Goal: Task Accomplishment & Management: Manage account settings

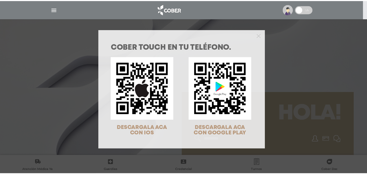
scroll to position [17, 0]
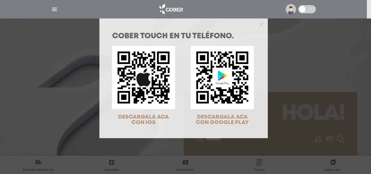
click at [150, 87] on img at bounding box center [143, 77] width 63 height 63
click at [242, 70] on img at bounding box center [222, 77] width 63 height 63
click at [260, 23] on icon "Close" at bounding box center [261, 25] width 4 height 4
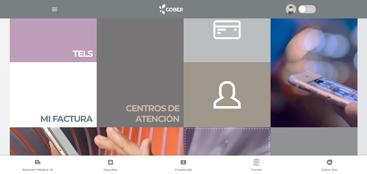
scroll to position [342, 0]
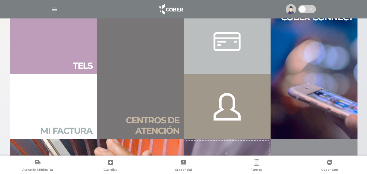
click at [72, 123] on link "Mi factura" at bounding box center [53, 106] width 87 height 65
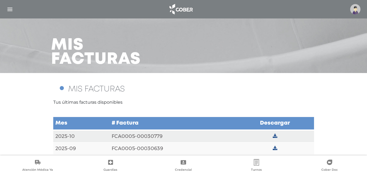
scroll to position [17, 0]
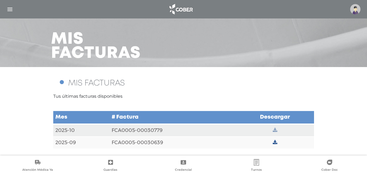
click at [275, 130] on icon at bounding box center [275, 130] width 5 height 5
